Goal: Task Accomplishment & Management: Use online tool/utility

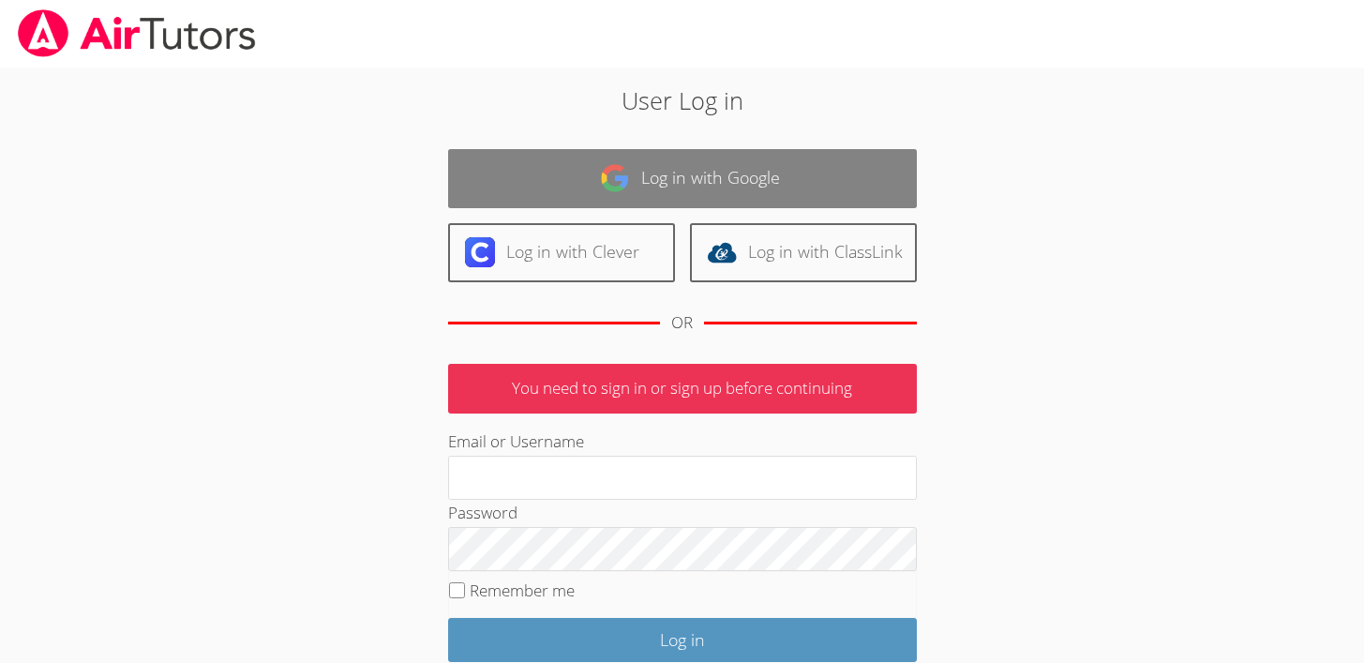
click at [659, 178] on link "Log in with Google" at bounding box center [682, 178] width 469 height 59
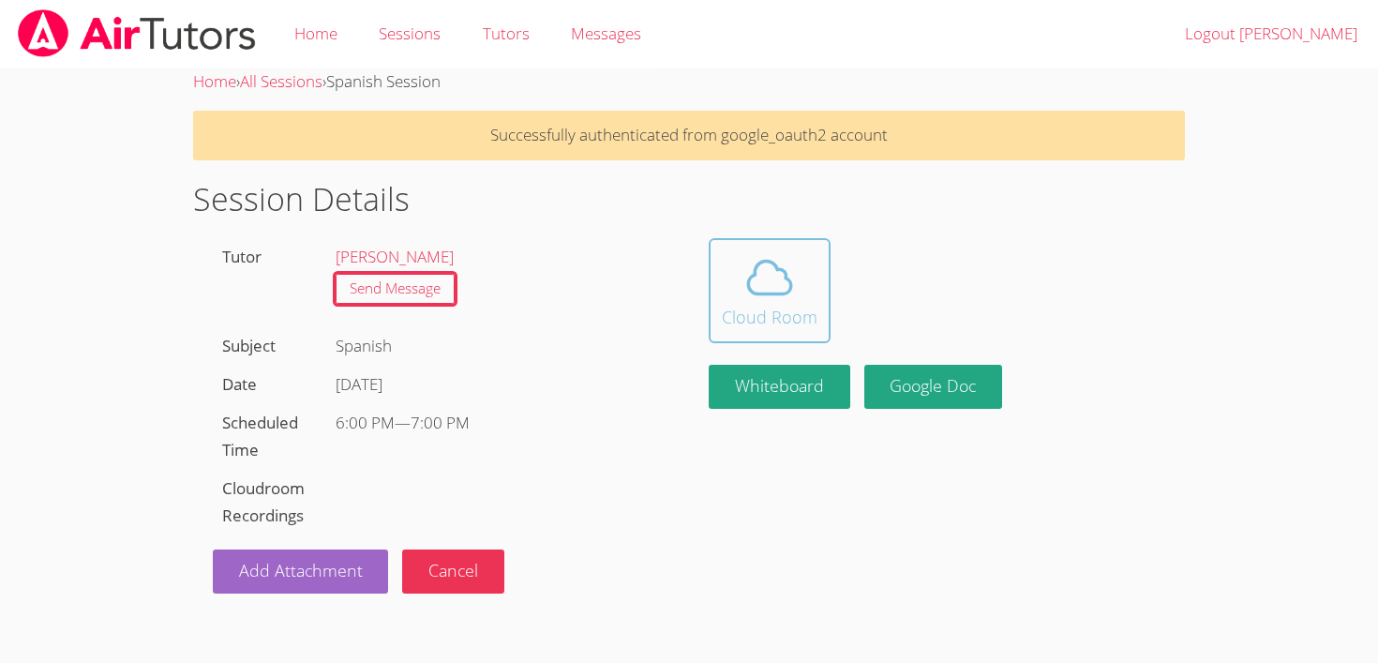
click at [761, 287] on icon at bounding box center [769, 277] width 52 height 52
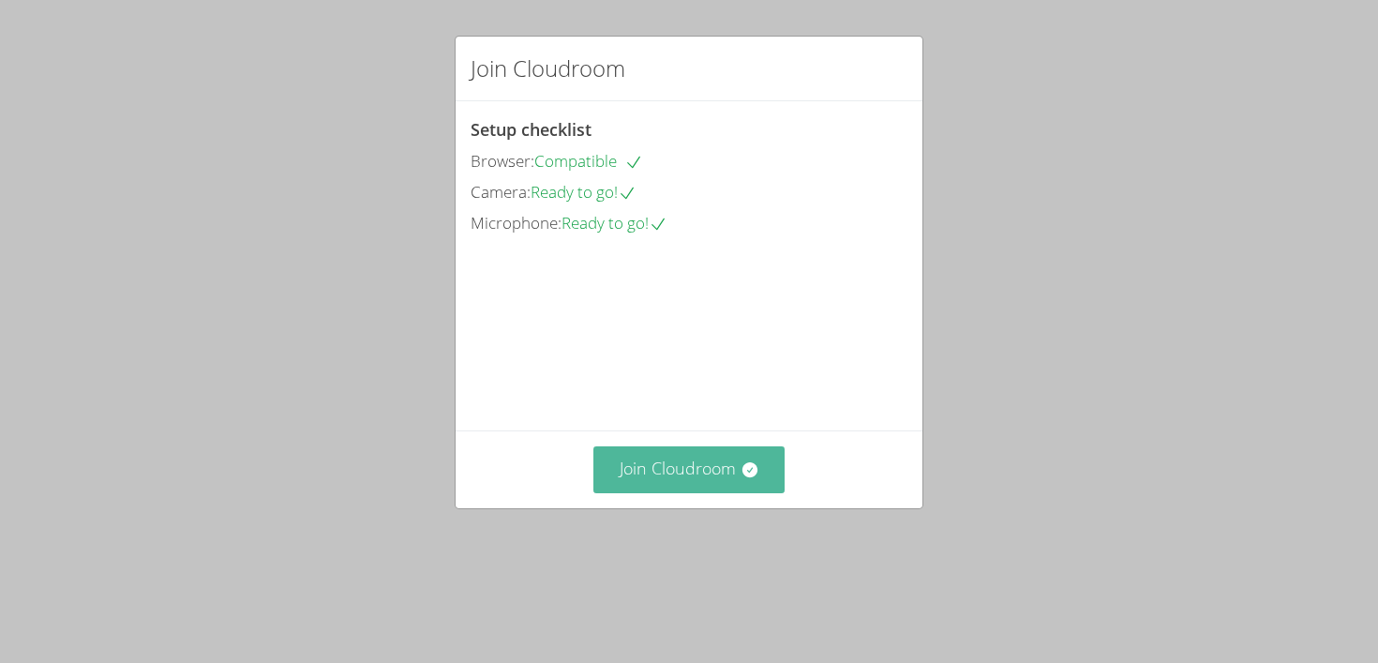
click at [605, 492] on button "Join Cloudroom" at bounding box center [689, 469] width 192 height 46
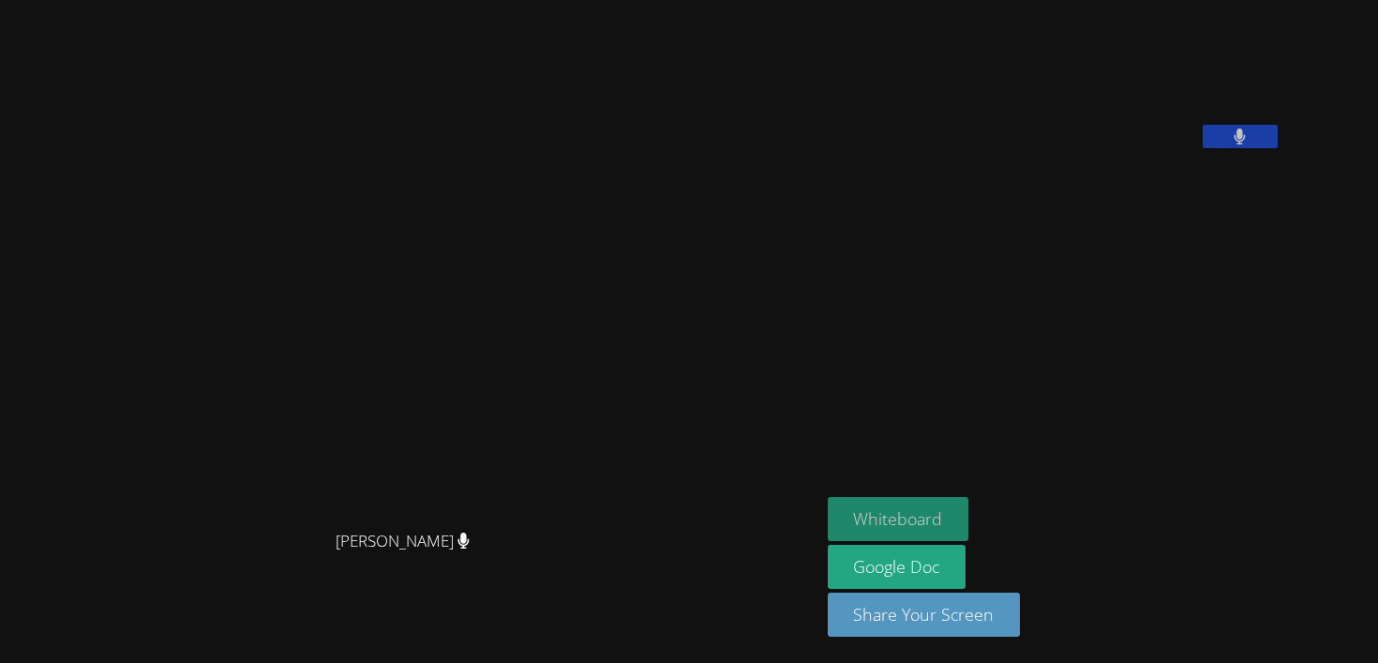
click at [969, 513] on button "Whiteboard" at bounding box center [899, 519] width 142 height 44
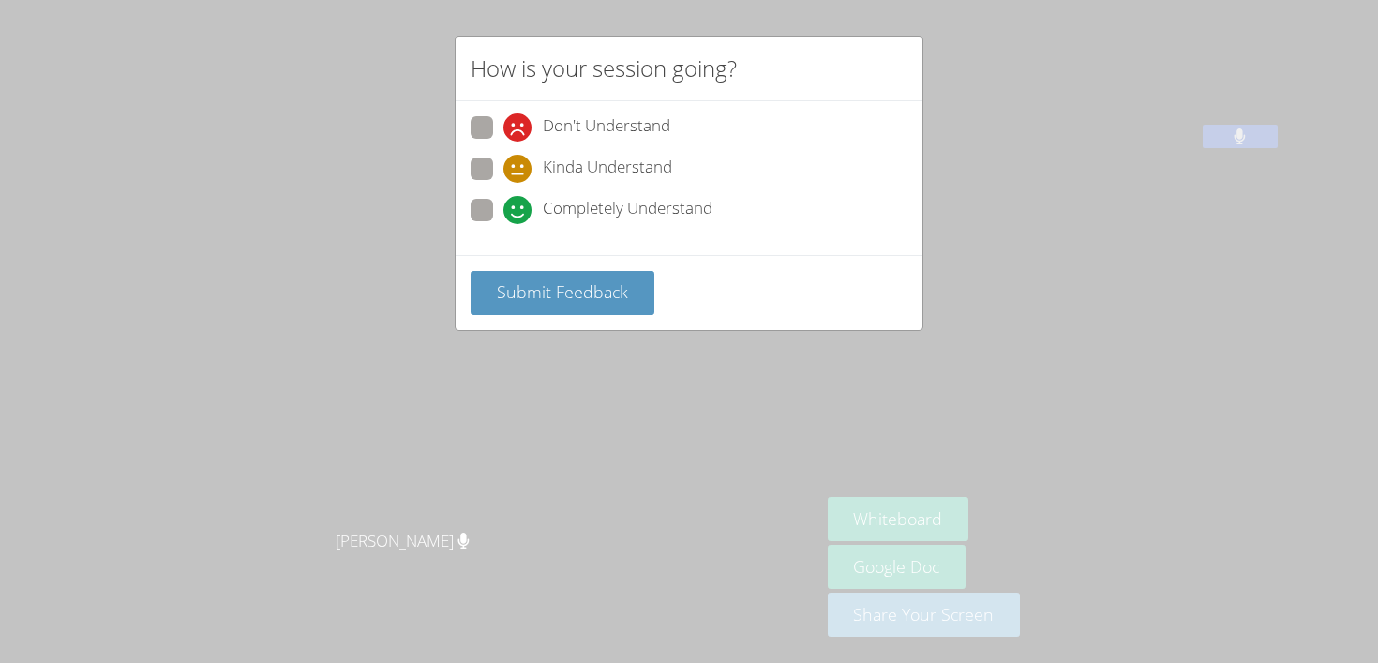
click at [575, 217] on span "Completely Understand" at bounding box center [628, 210] width 170 height 28
click at [519, 215] on input "Completely Understand" at bounding box center [511, 207] width 16 height 16
radio input "true"
click at [615, 301] on span "Submit Feedback" at bounding box center [562, 291] width 131 height 22
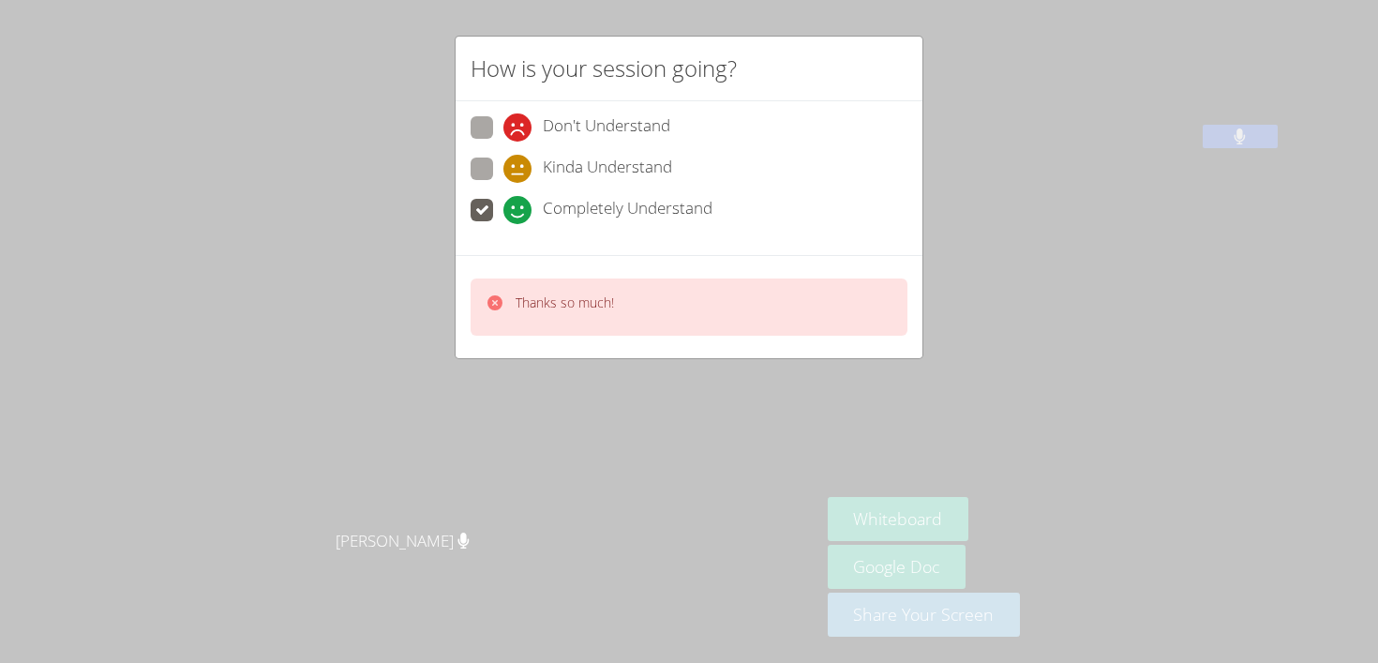
click at [928, 465] on div "How is your session going? Don't Understand Kinda Understand Completely Underst…" at bounding box center [689, 331] width 1378 height 663
click at [1011, 562] on div "How is your session going? Don't Understand Kinda Understand Completely Underst…" at bounding box center [689, 331] width 1378 height 663
